Goal: Information Seeking & Learning: Learn about a topic

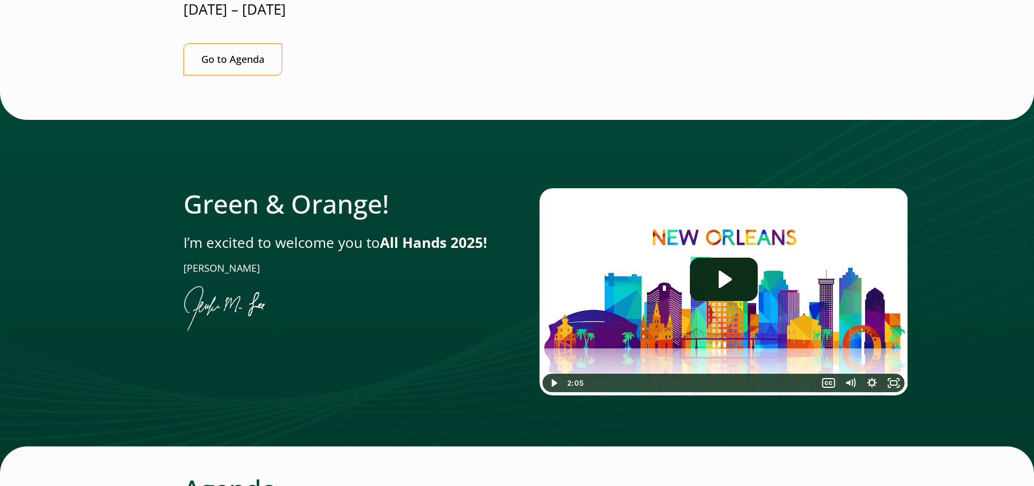
scroll to position [380, 0]
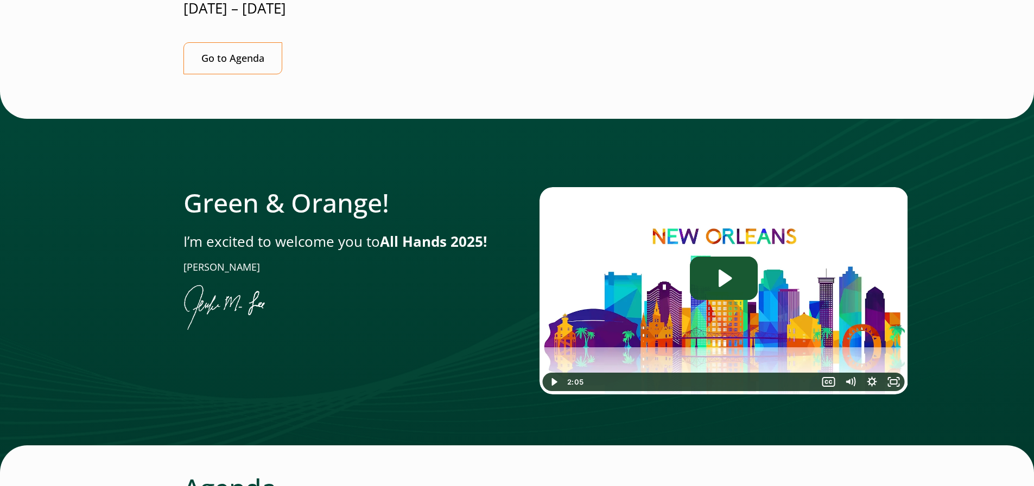
click at [729, 257] on icon "Play Video: Jen-All-Hands_Welcome-Video" at bounding box center [724, 278] width 68 height 43
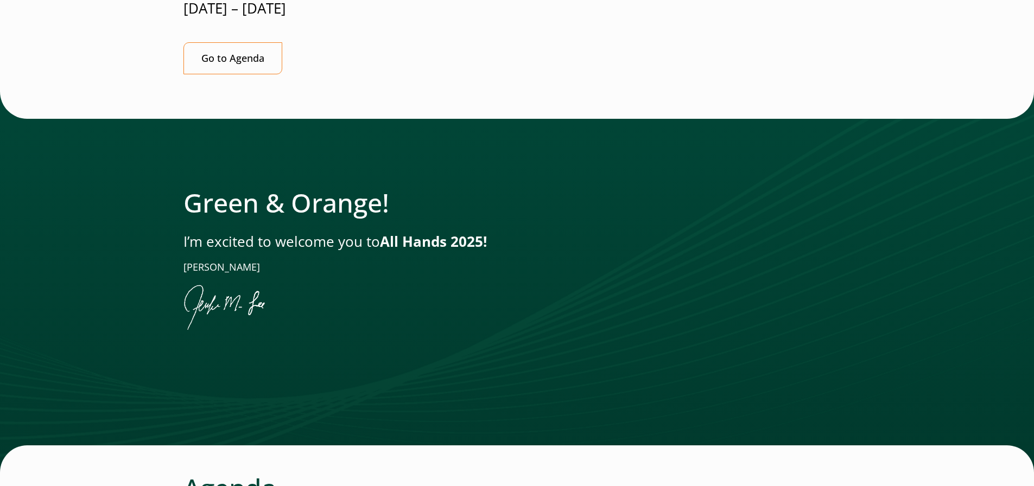
click at [289, 232] on p "I’m excited to welcome you to All Hands 2025!" at bounding box center [340, 242] width 312 height 20
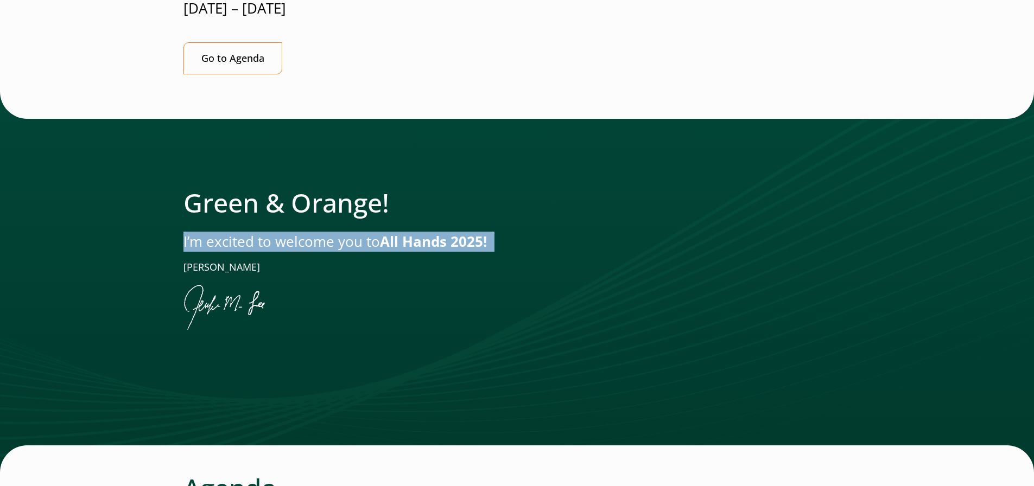
click at [289, 232] on p "I’m excited to welcome you to All Hands 2025!" at bounding box center [340, 242] width 312 height 20
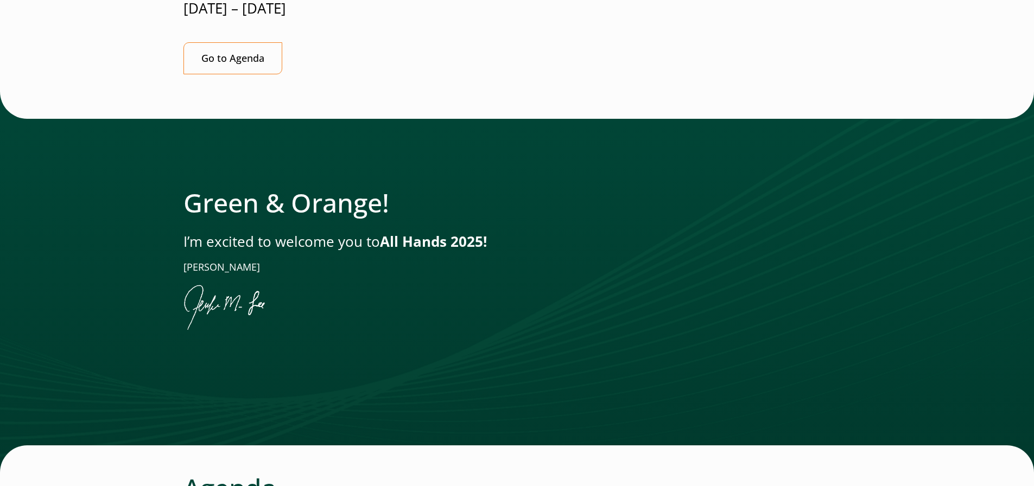
click at [288, 187] on h2 "Green & Orange!" at bounding box center [340, 202] width 312 height 31
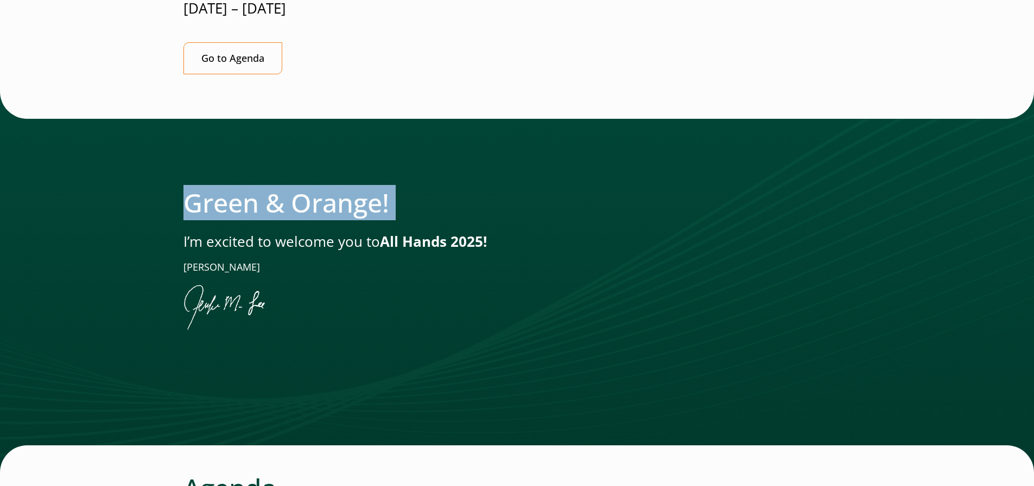
click at [288, 187] on h2 "Green & Orange!" at bounding box center [340, 202] width 312 height 31
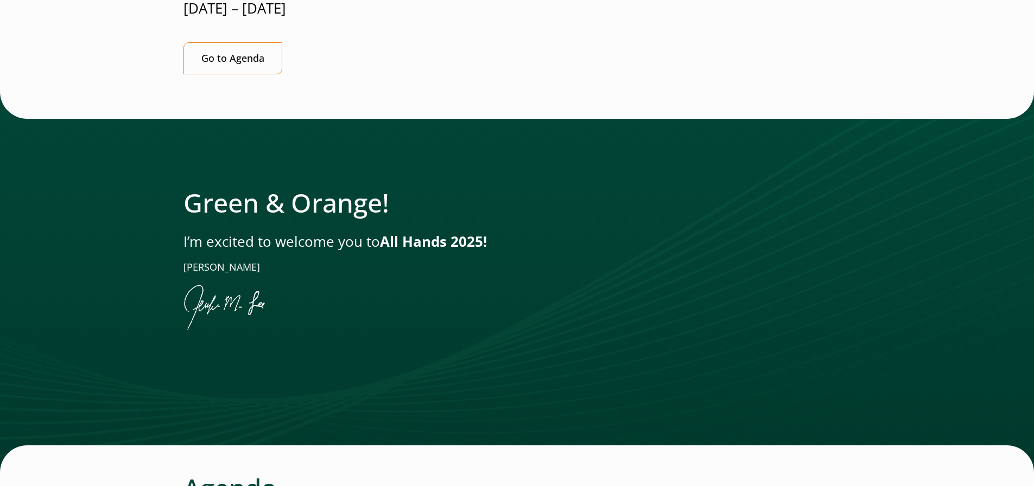
click at [187, 261] on p "[PERSON_NAME]" at bounding box center [340, 268] width 312 height 14
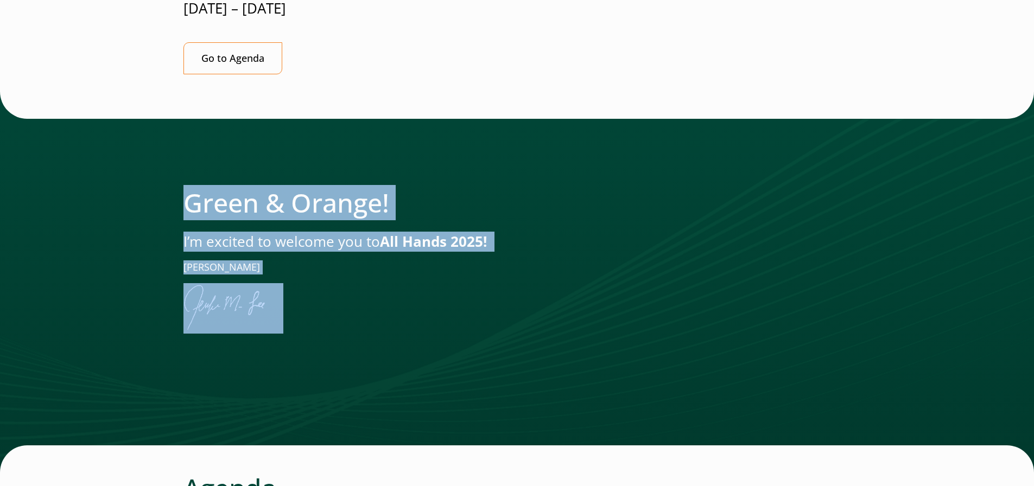
drag, startPoint x: 186, startPoint y: 137, endPoint x: 277, endPoint y: 257, distance: 150.4
click at [277, 257] on div "Green & Orange! I’m excited to welcome you to All Hands 2025! Jen" at bounding box center [340, 260] width 312 height 147
click at [388, 283] on figure at bounding box center [340, 308] width 312 height 50
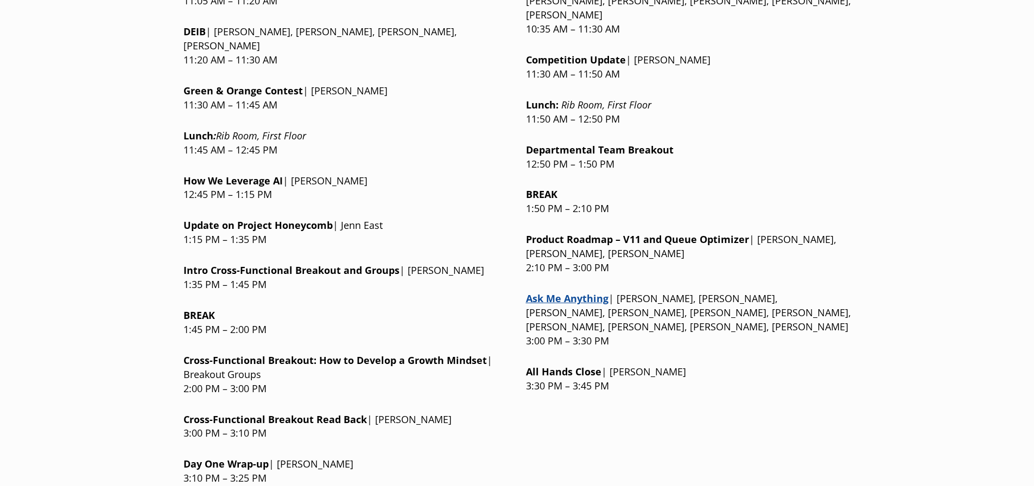
scroll to position [1272, 0]
